Goal: Use online tool/utility: Utilize a website feature to perform a specific function

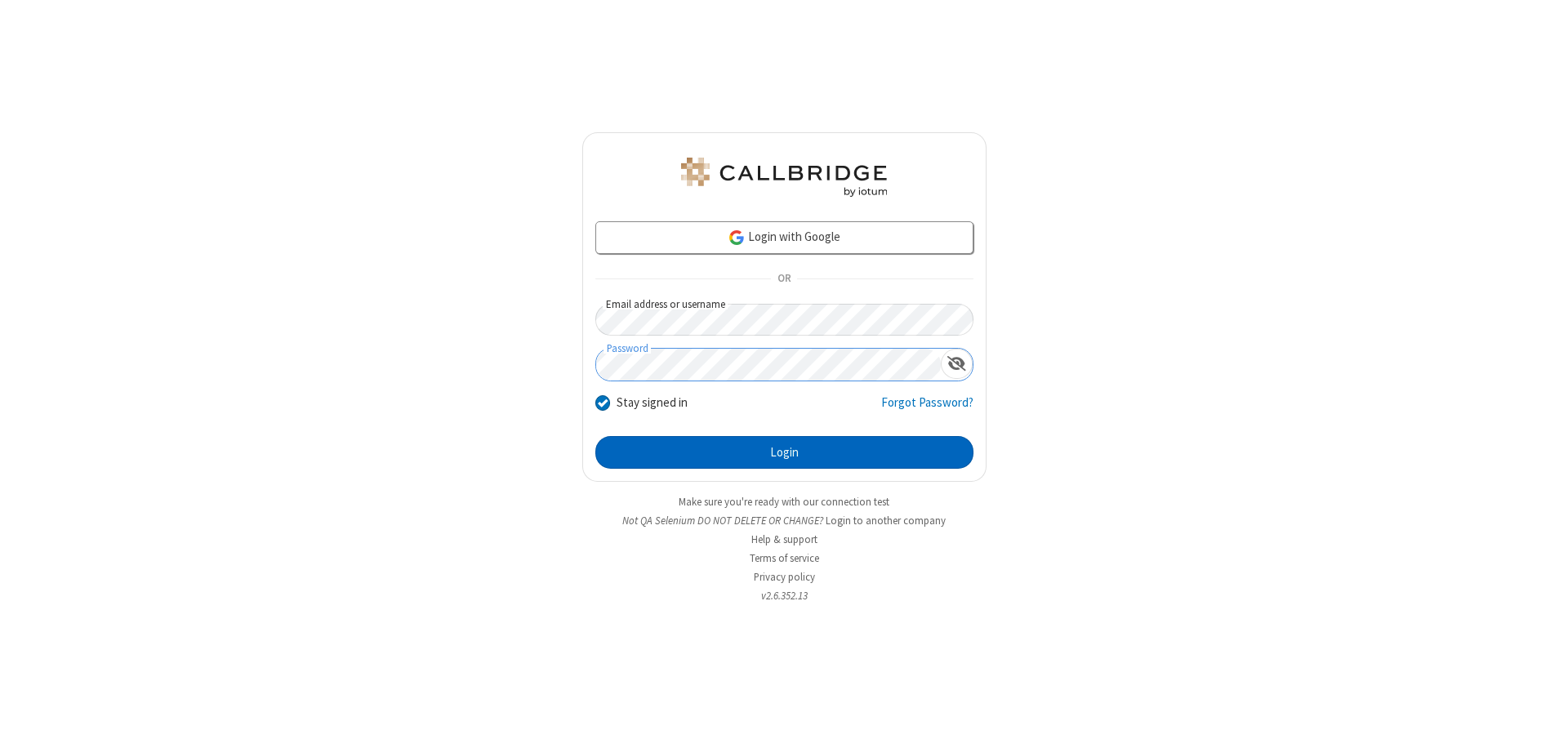
click at [784, 452] on button "Login" at bounding box center [784, 451] width 378 height 33
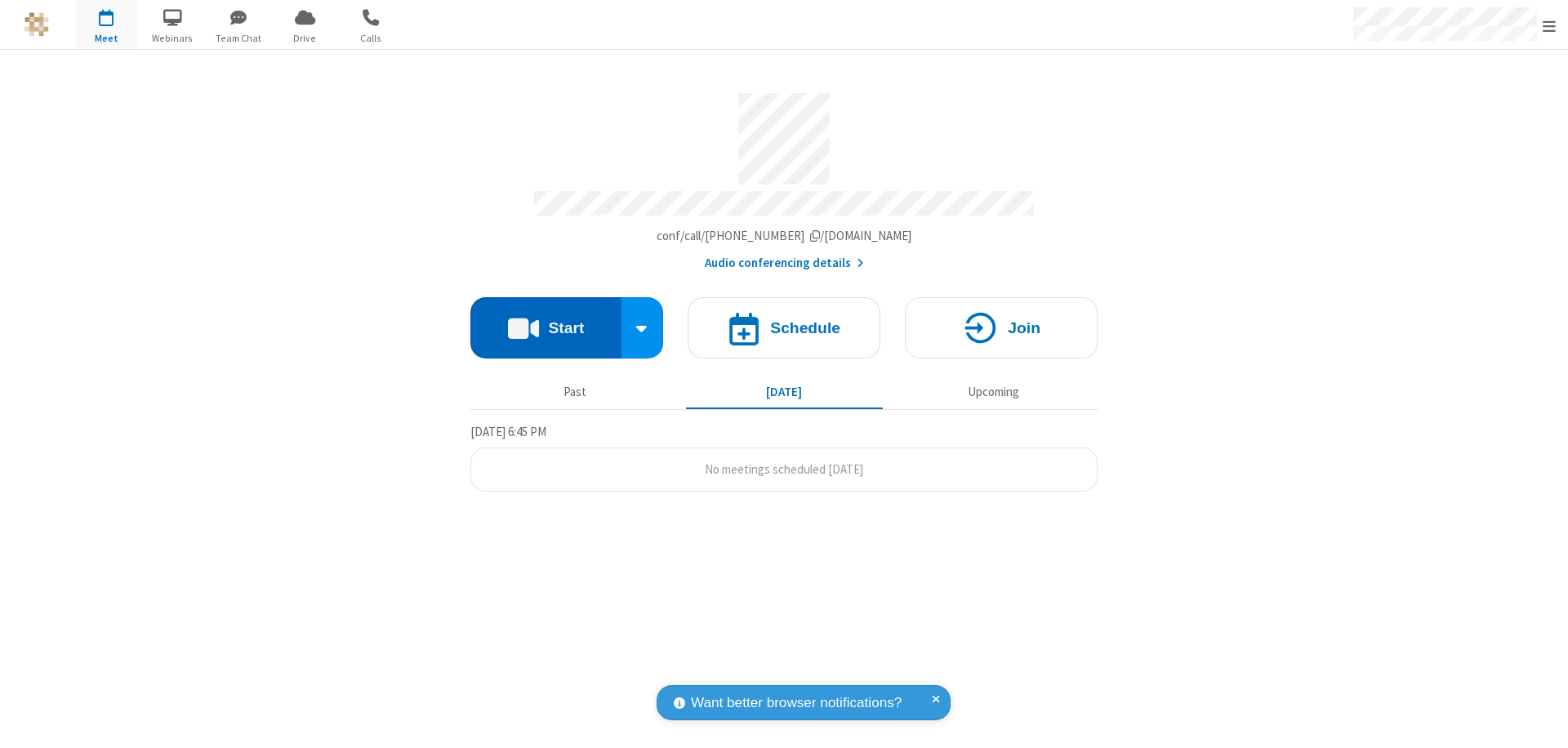
click at [545, 320] on button "Start" at bounding box center [545, 327] width 151 height 61
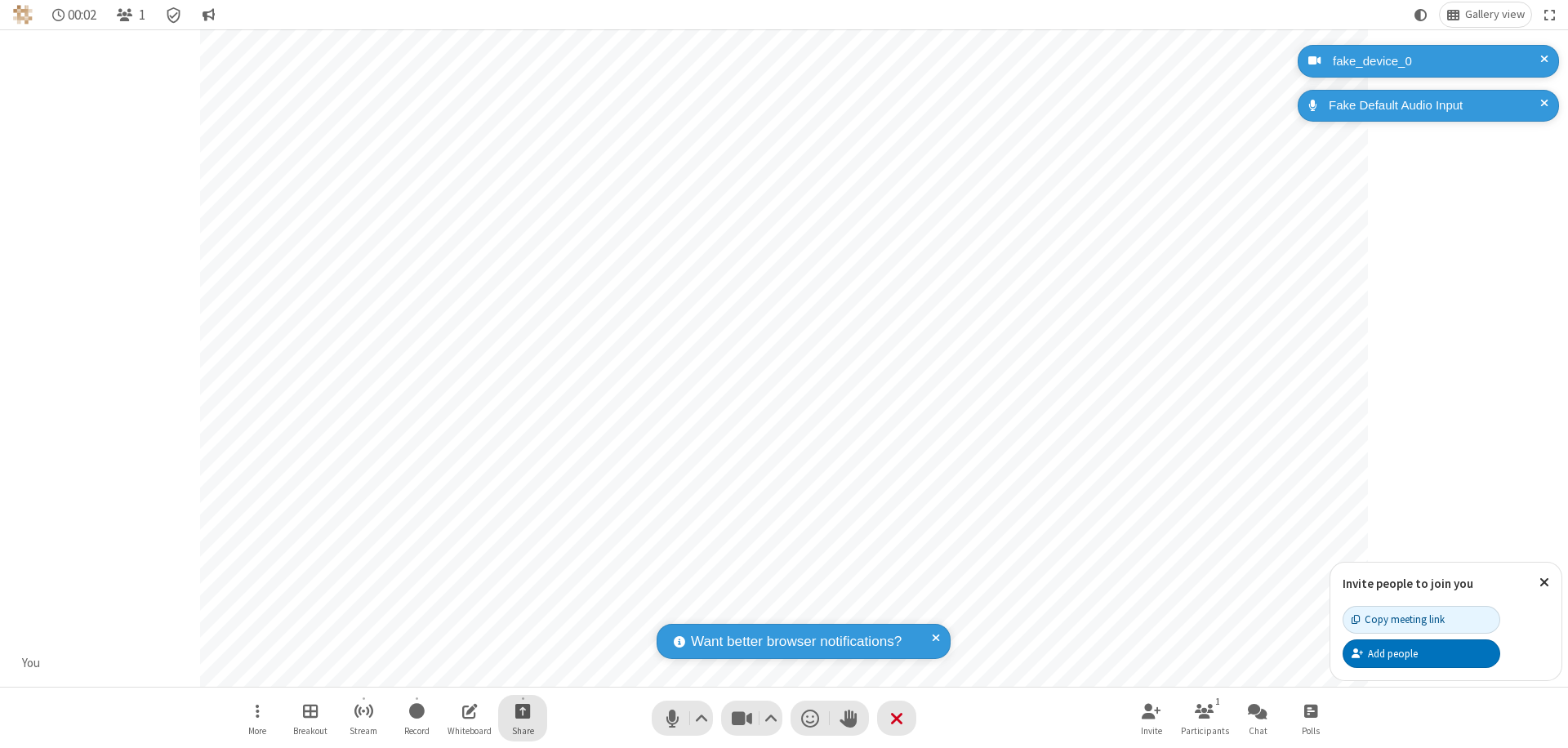
click at [523, 710] on span "Start sharing" at bounding box center [523, 710] width 16 height 21
click at [456, 671] on span "Share my screen" at bounding box center [456, 672] width 19 height 14
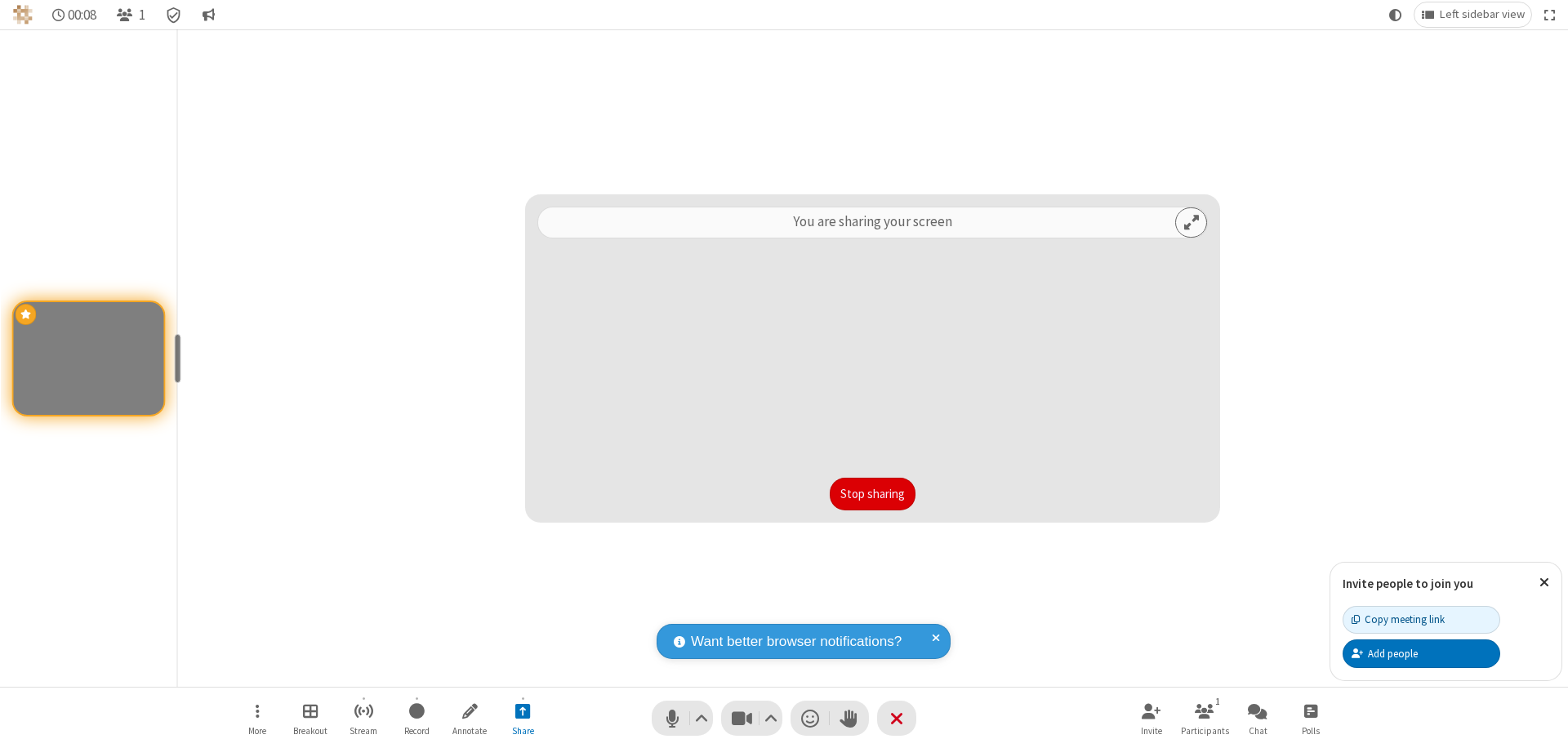
click at [872, 494] on button "Stop sharing" at bounding box center [872, 494] width 86 height 33
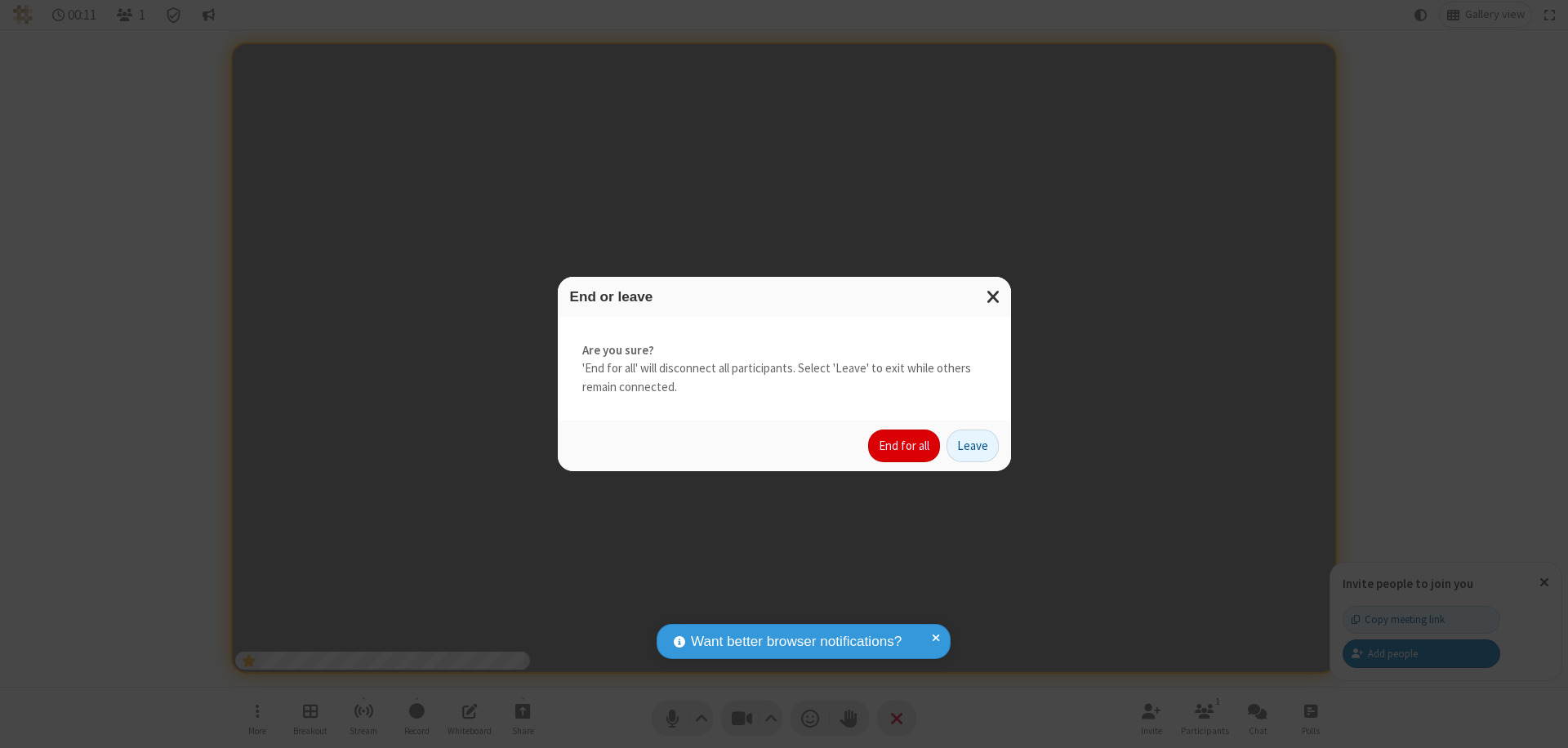
click at [905, 445] on button "End for all" at bounding box center [904, 445] width 72 height 33
